Goal: Task Accomplishment & Management: Complete application form

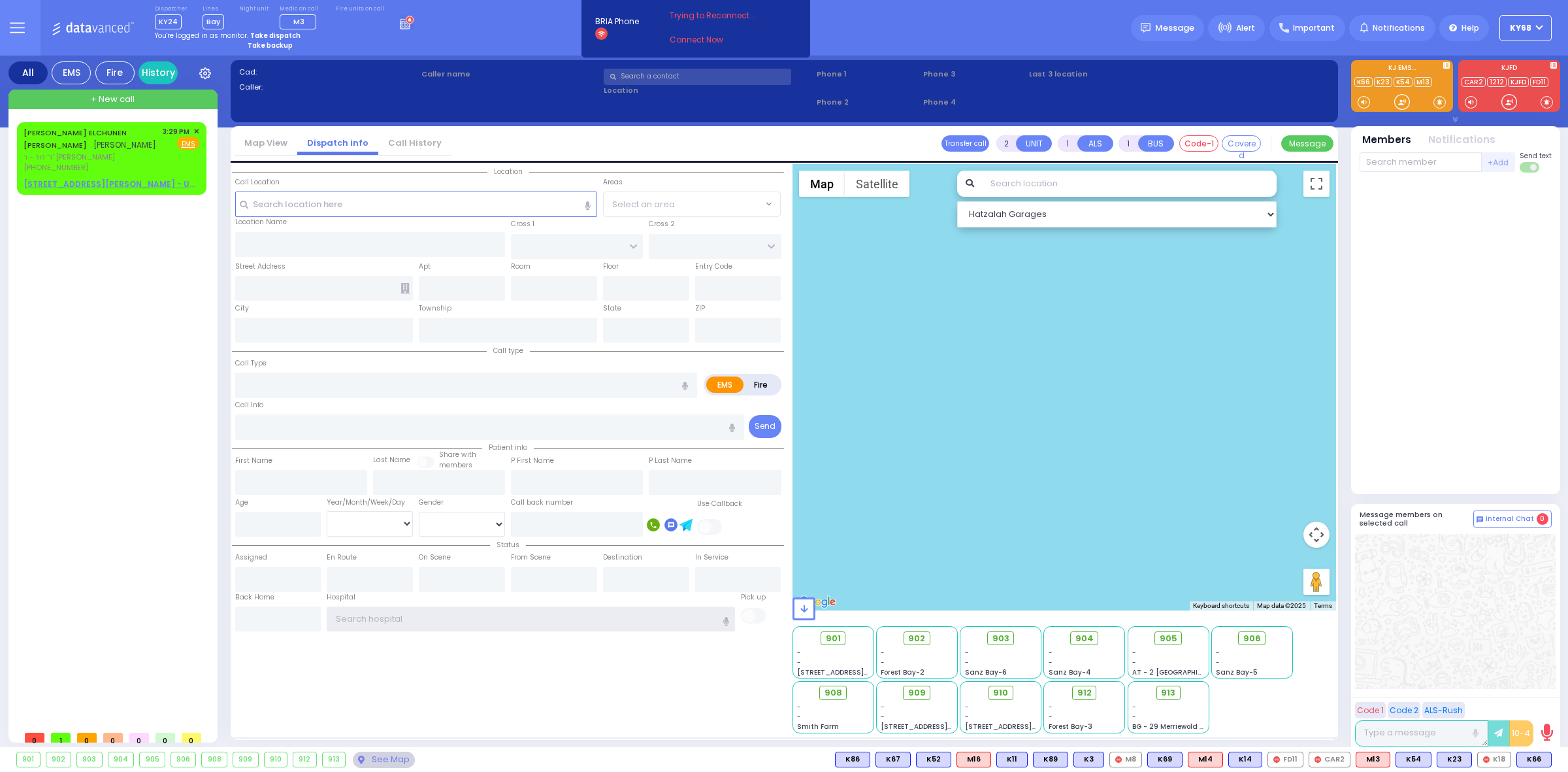
type input "ky68"
click at [1194, 64] on div "Cad: Caller: Caller name Clear address Phone 1 Phone 2 Phone 3 0:00" at bounding box center [785, 91] width 1108 height 62
click at [713, 39] on link "Connect Now" at bounding box center [721, 39] width 104 height 12
click at [95, 363] on div "YITCHOK ELCHUNEN FELDMAN יצחק אלחנן פעלדמאן ר' דוד - ר' אלעזר צבי ווייס (347) 9…" at bounding box center [114, 423] width 195 height 602
click at [167, 157] on div "3:29 PM ✕ Fire EMS" at bounding box center [181, 150] width 37 height 47
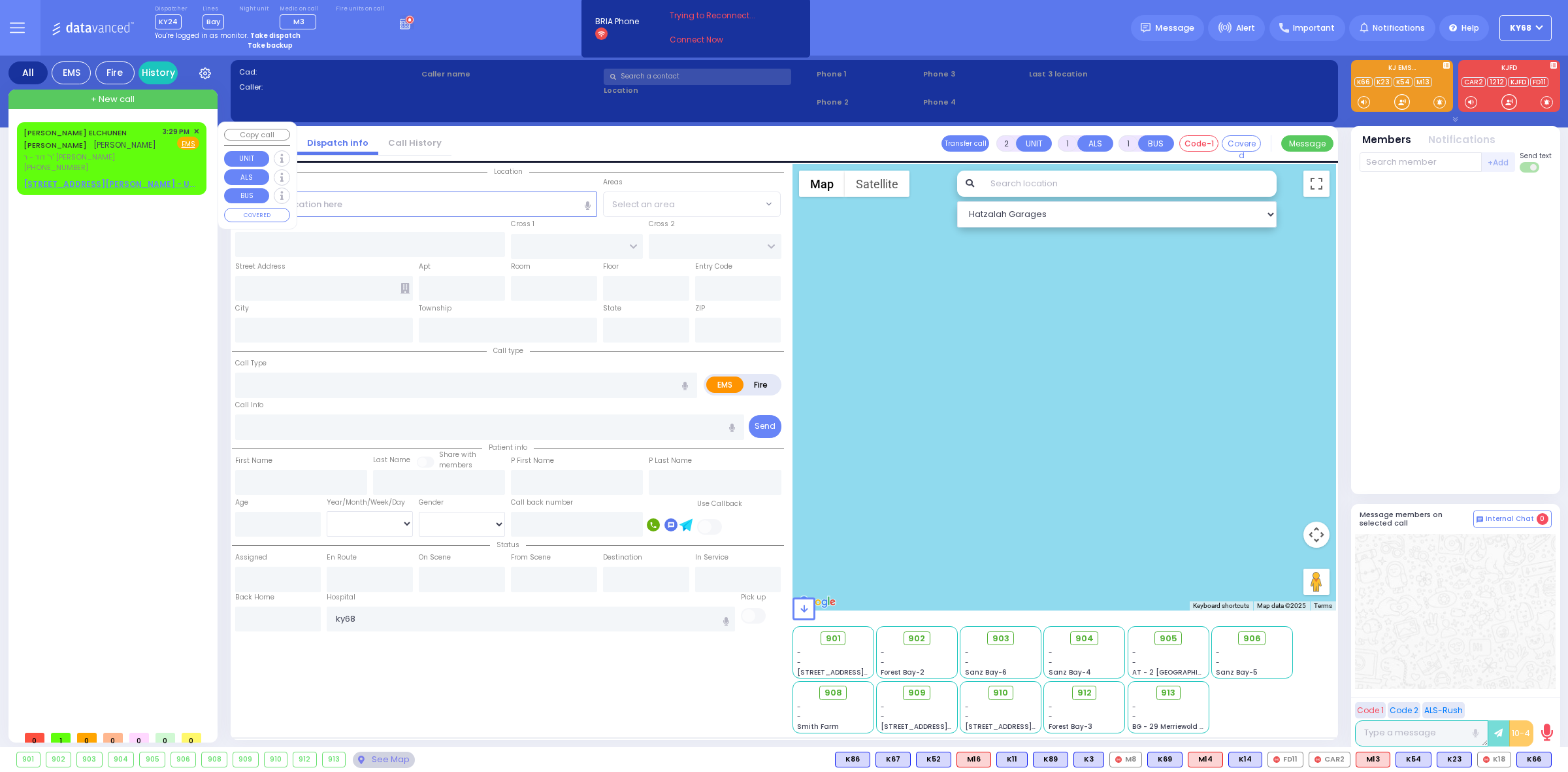
select select
radio input "true"
type input "YITCHOK ELCHUNEN"
type input "FELDMAN"
select select
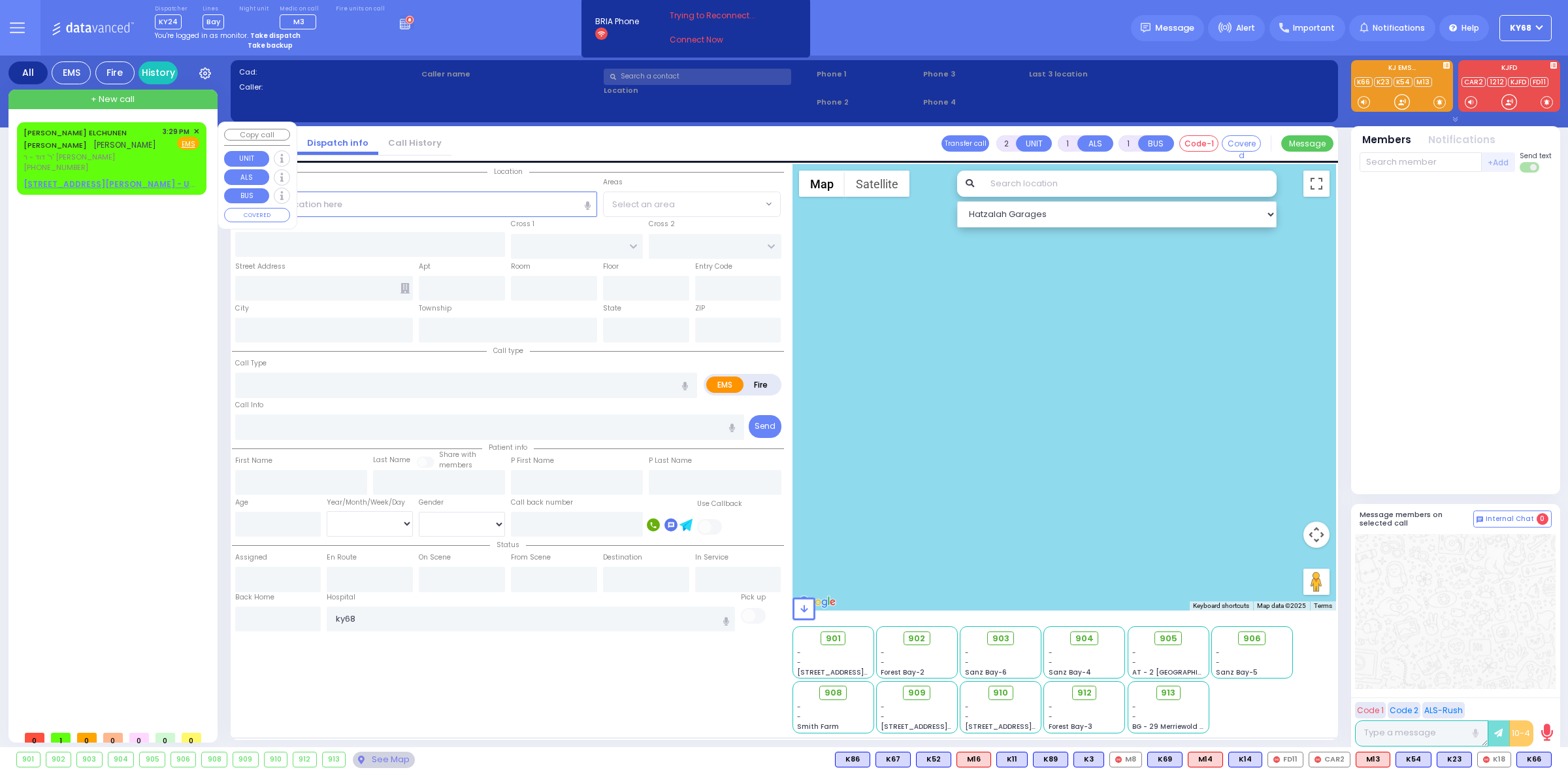
type input "15:29"
select select "Hatzalah Garages"
